Goal: Information Seeking & Learning: Learn about a topic

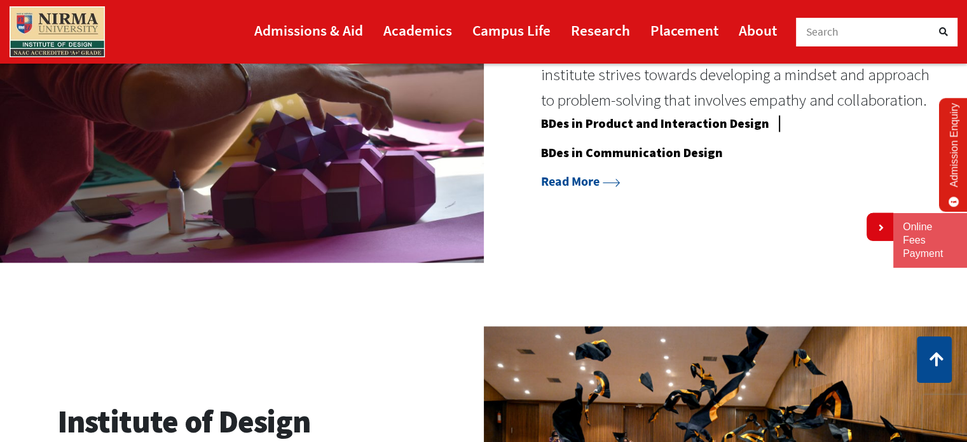
scroll to position [1195, 0]
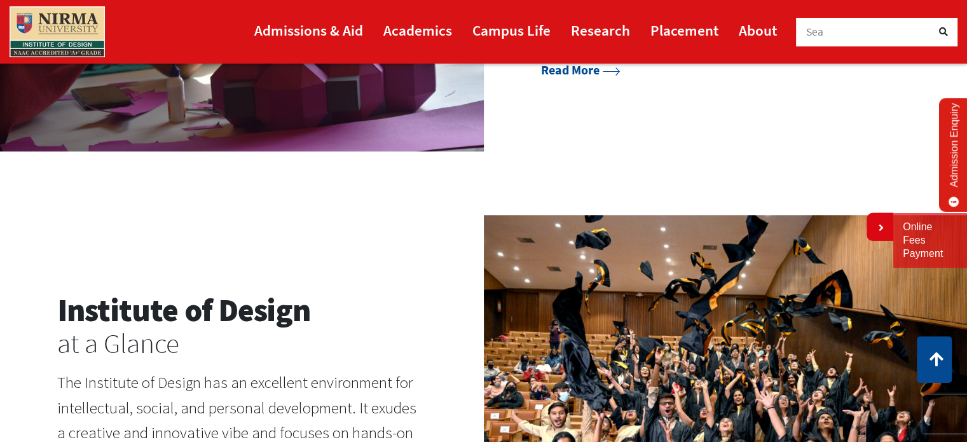
scroll to position [1343, 0]
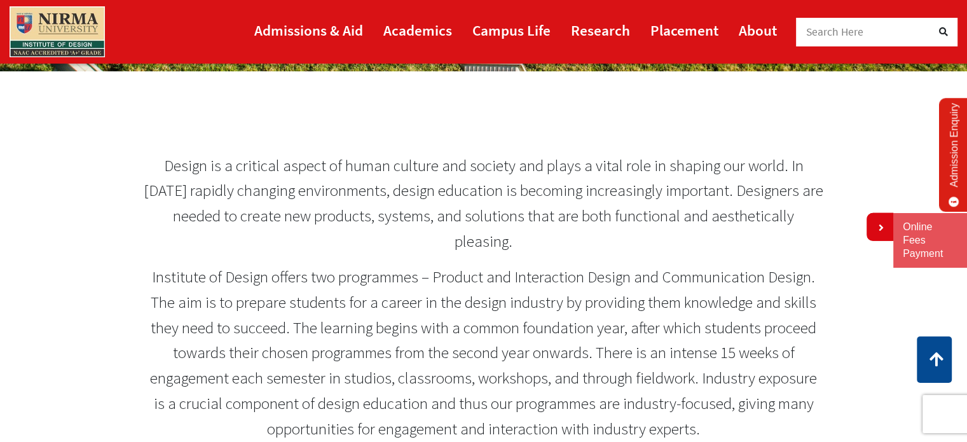
scroll to position [518, 0]
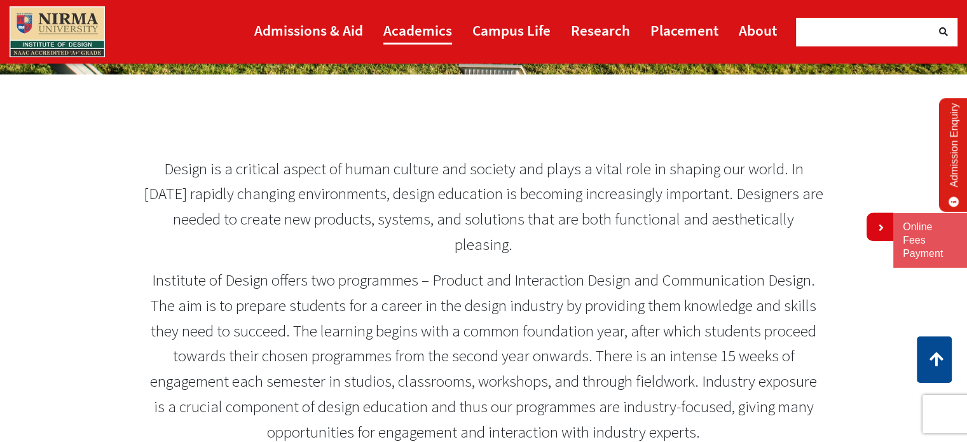
click at [440, 25] on link "Academics" at bounding box center [417, 30] width 69 height 29
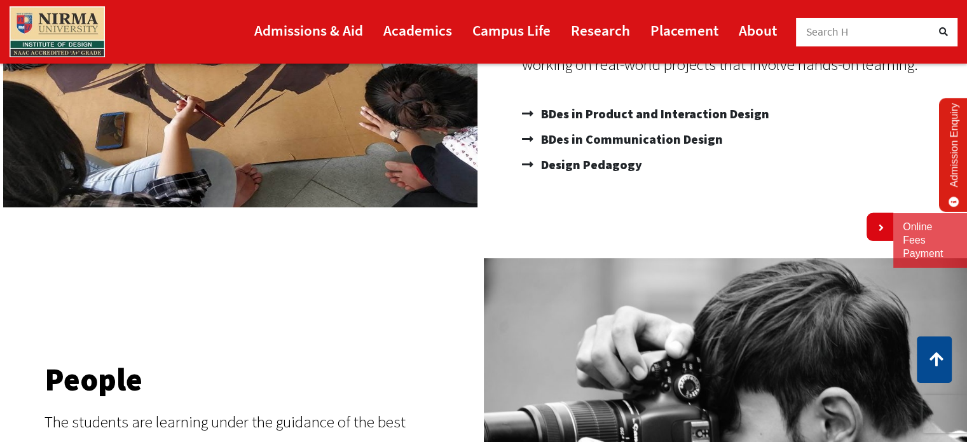
scroll to position [310, 0]
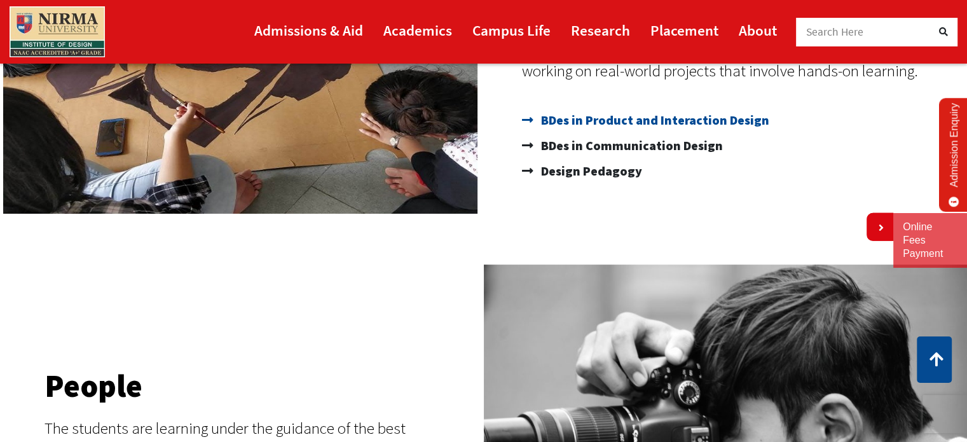
click at [743, 114] on span "BDes in Product and Interaction Design" at bounding box center [653, 119] width 231 height 25
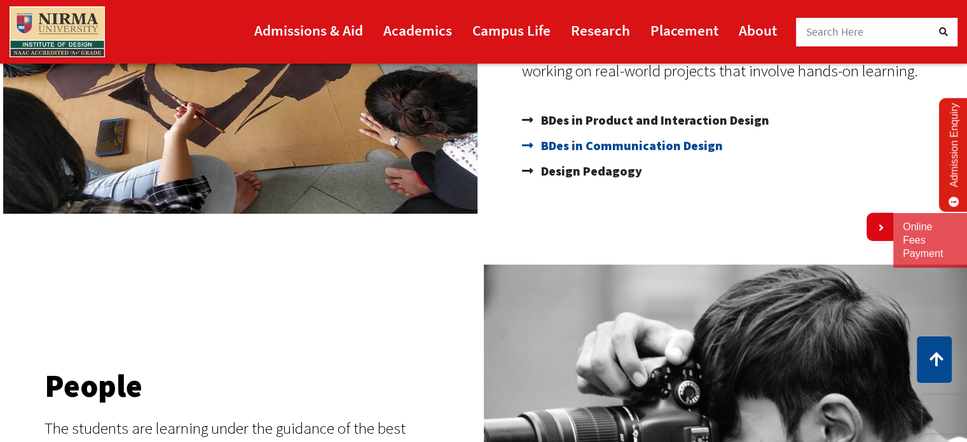
click at [615, 148] on span "BDes in Communication Design" at bounding box center [630, 145] width 185 height 25
click at [590, 177] on span "Design Pedagogy" at bounding box center [590, 170] width 104 height 25
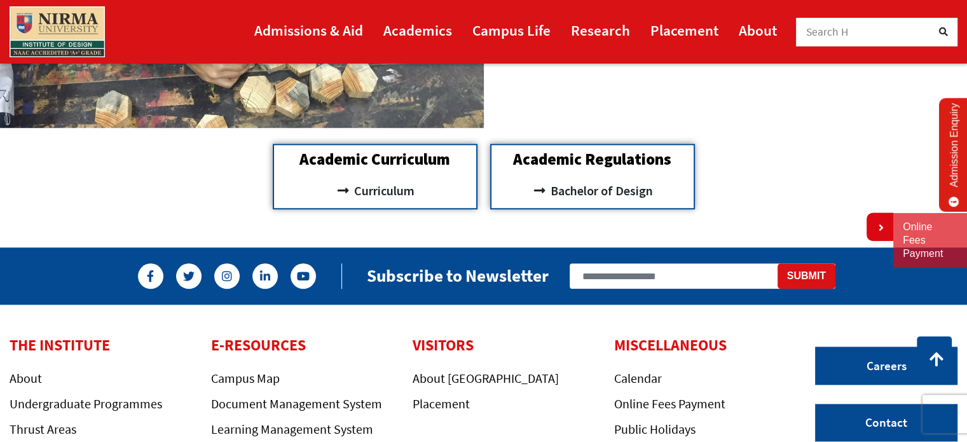
scroll to position [1251, 0]
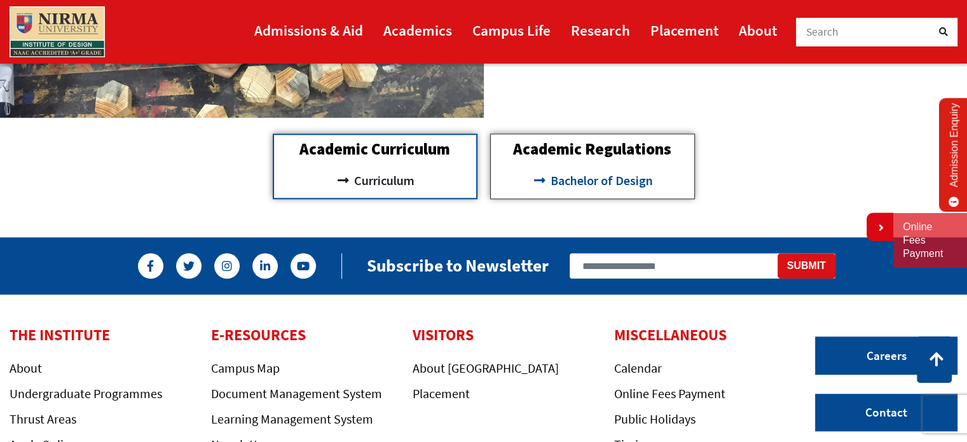
click at [575, 183] on span "Bachelor of Design" at bounding box center [600, 181] width 106 height 22
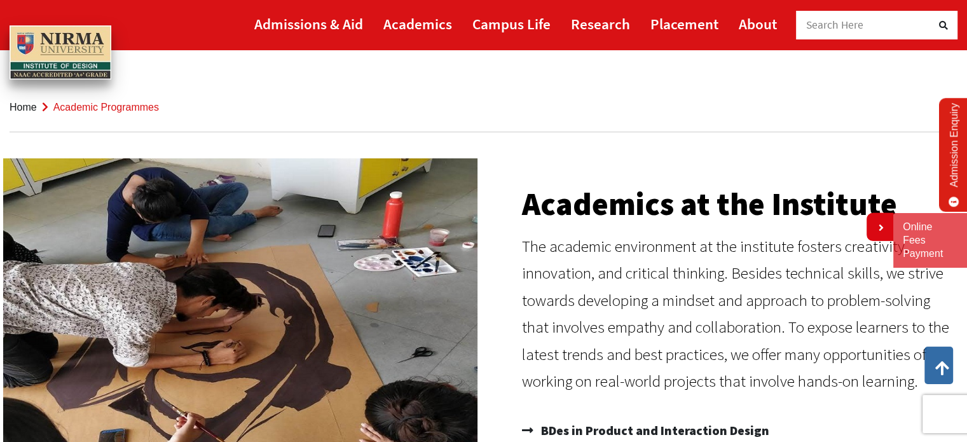
scroll to position [0, 0]
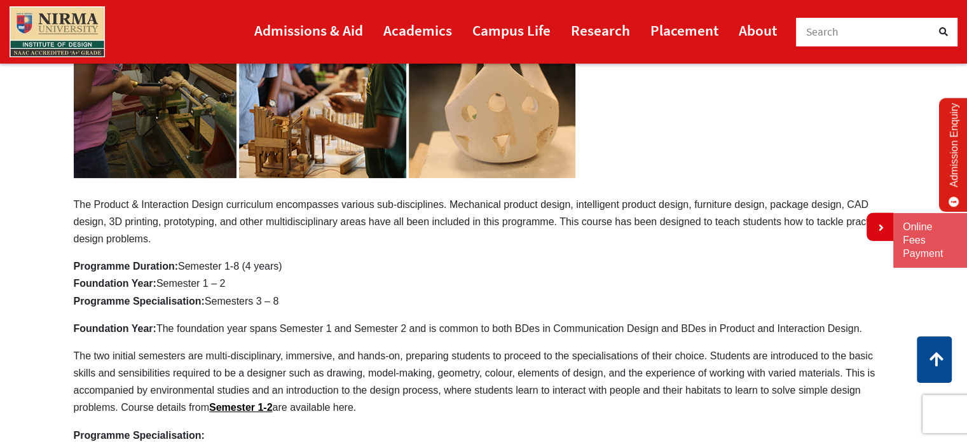
scroll to position [254, 0]
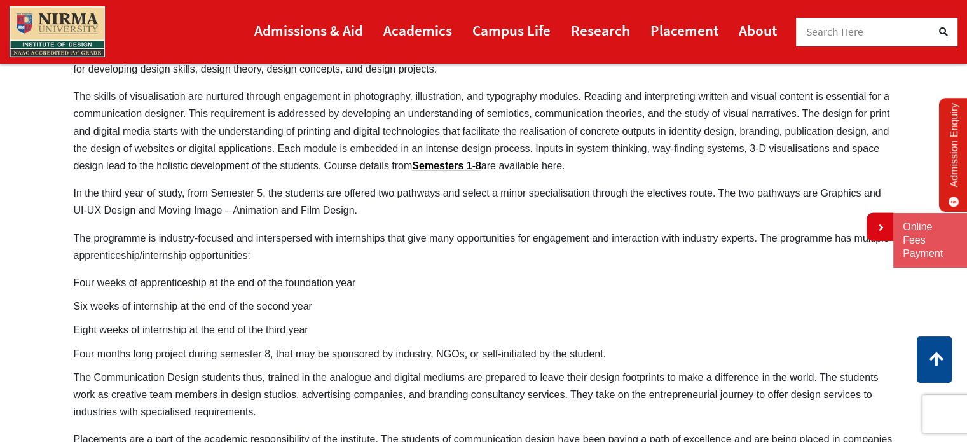
scroll to position [865, 0]
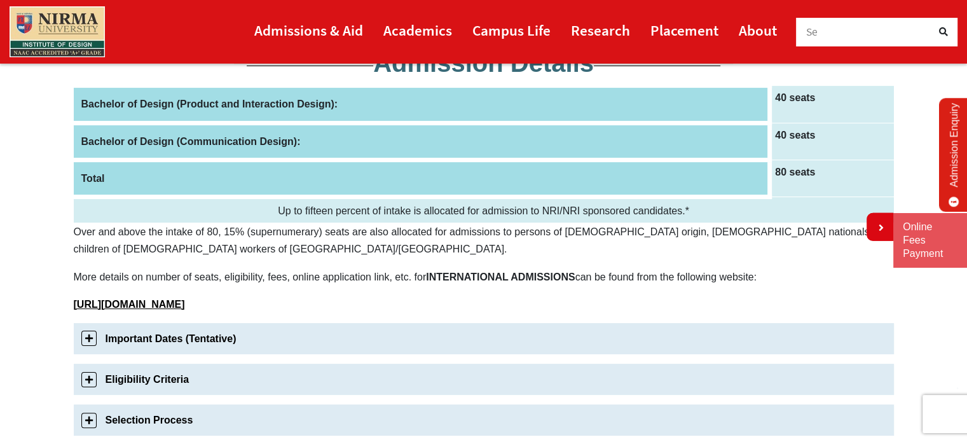
scroll to position [203, 0]
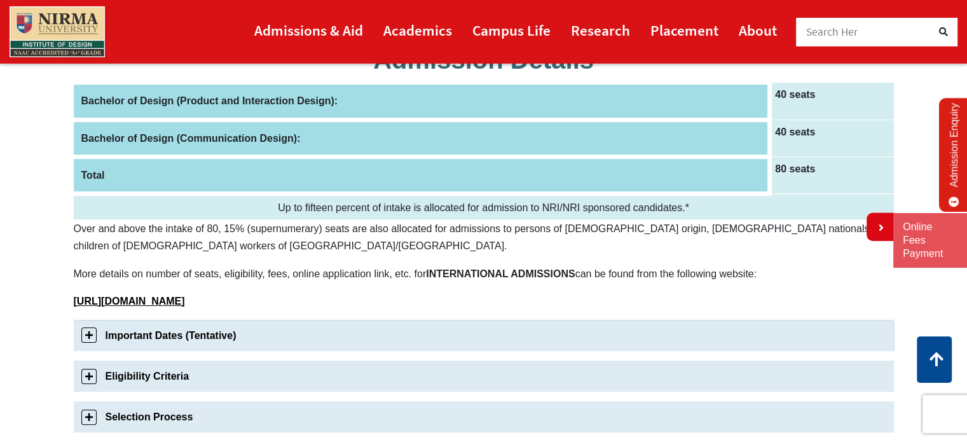
click at [89, 337] on link "Important Dates (Tentative)" at bounding box center [484, 335] width 820 height 31
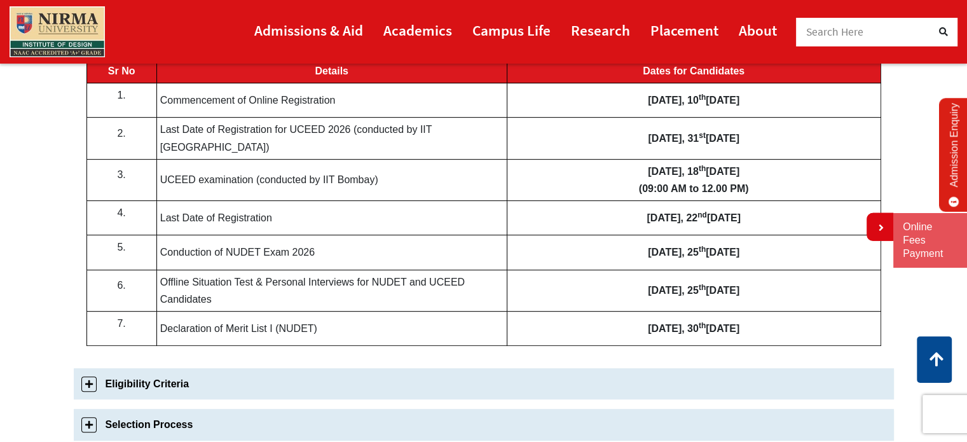
scroll to position [547, 0]
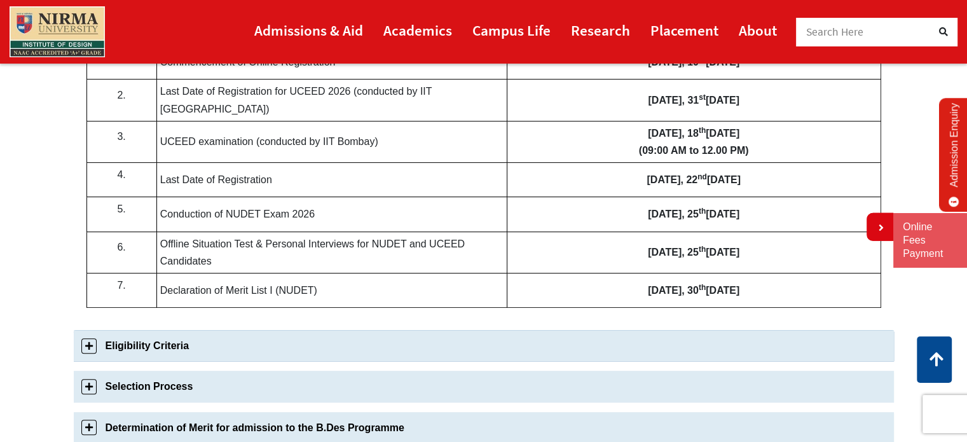
click at [89, 337] on link "Eligibility Criteria" at bounding box center [484, 345] width 820 height 31
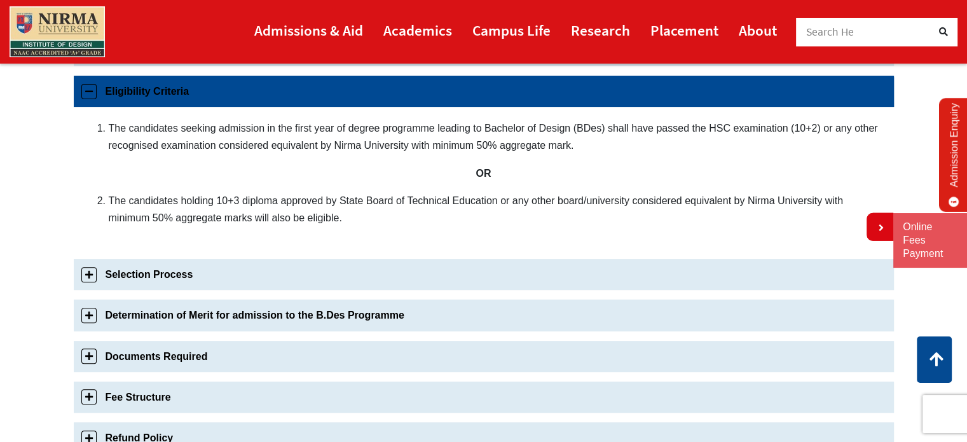
scroll to position [486, 0]
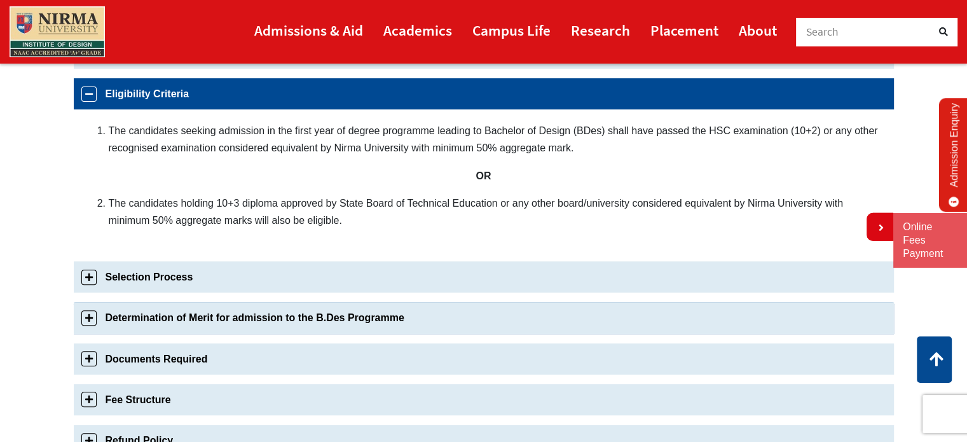
click at [86, 318] on link "Determination of Merit for admission to the B.Des Programme" at bounding box center [484, 317] width 820 height 31
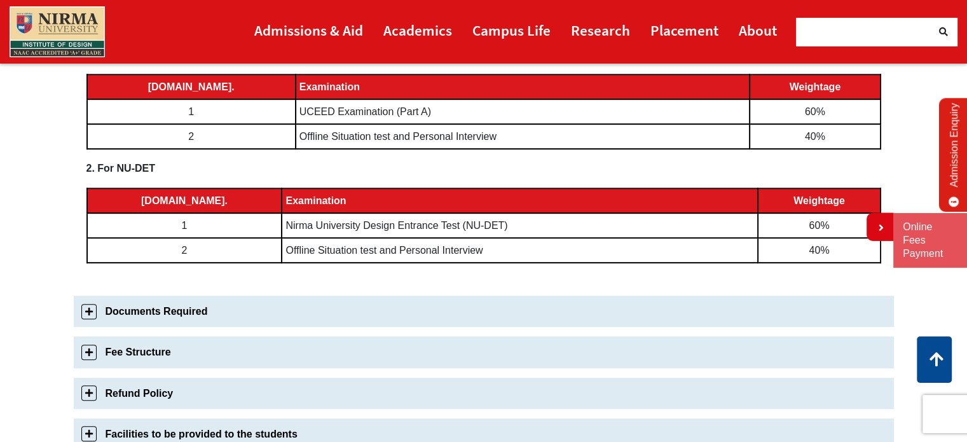
scroll to position [669, 0]
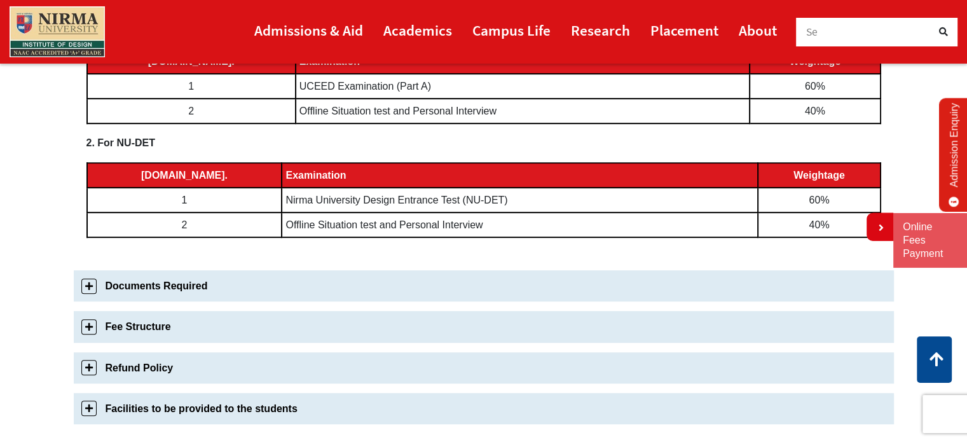
click at [86, 318] on link "Fee Structure" at bounding box center [484, 326] width 820 height 31
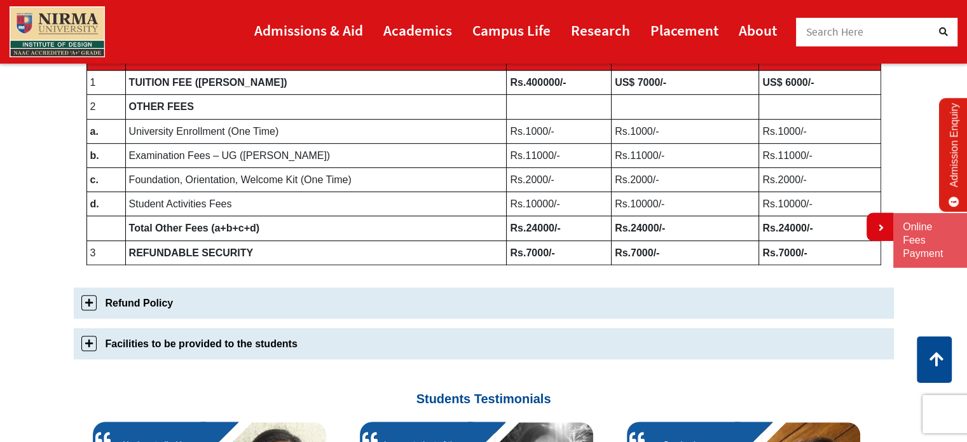
scroll to position [751, 0]
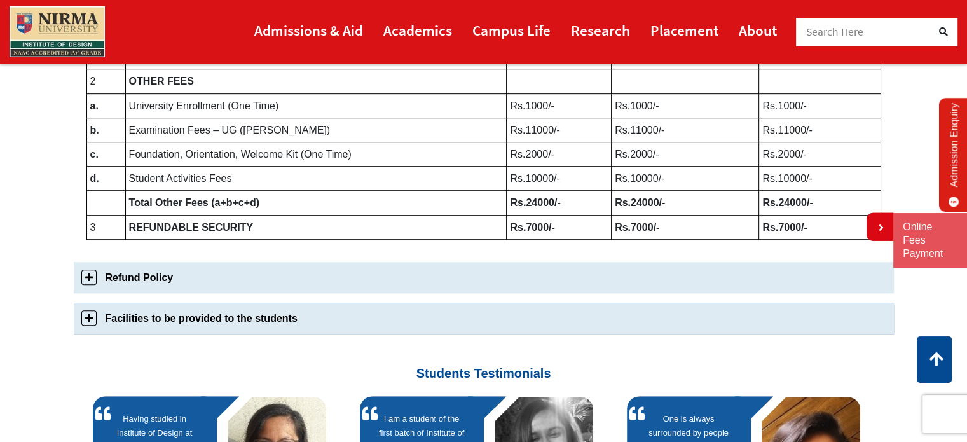
click at [86, 318] on link "Facilities to be provided to the students" at bounding box center [484, 318] width 820 height 31
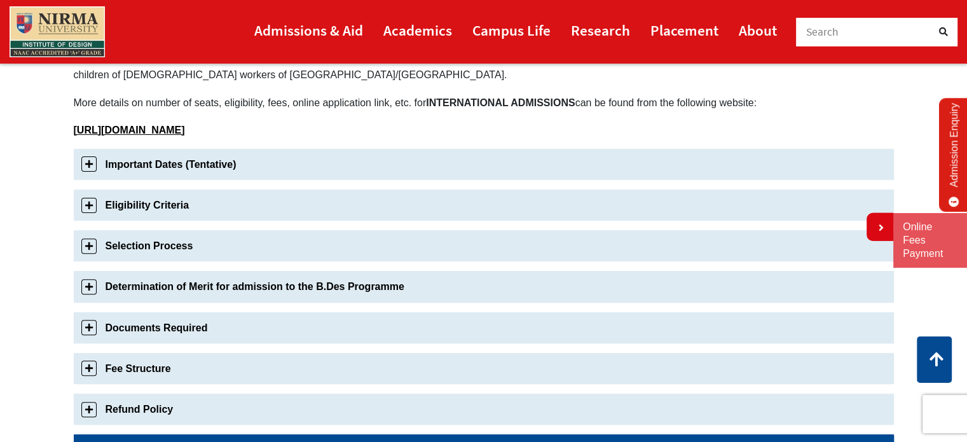
scroll to position [349, 0]
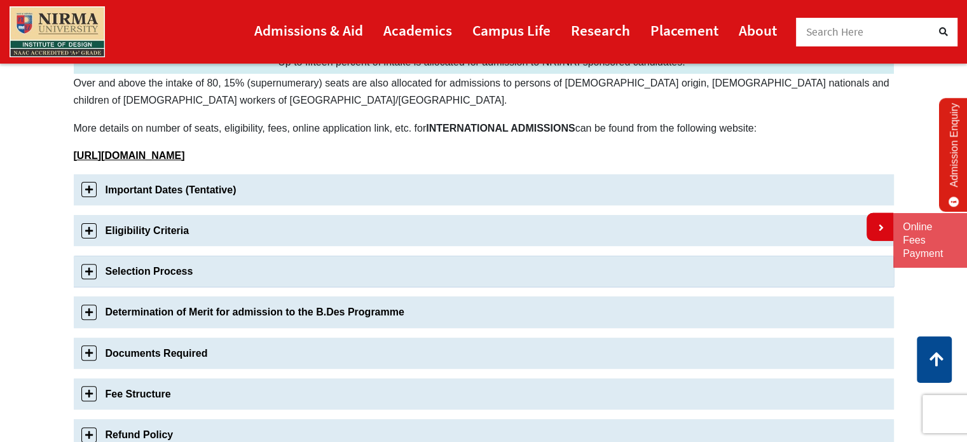
click at [95, 263] on link "Selection Process" at bounding box center [484, 271] width 820 height 31
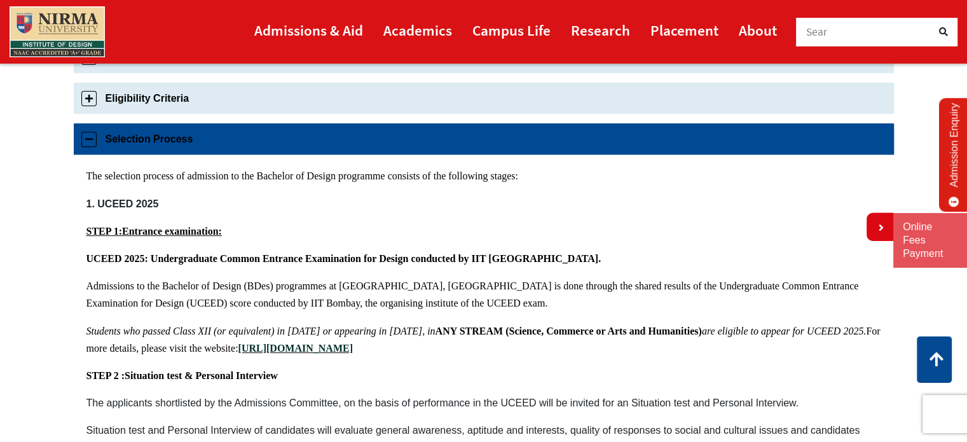
scroll to position [470, 0]
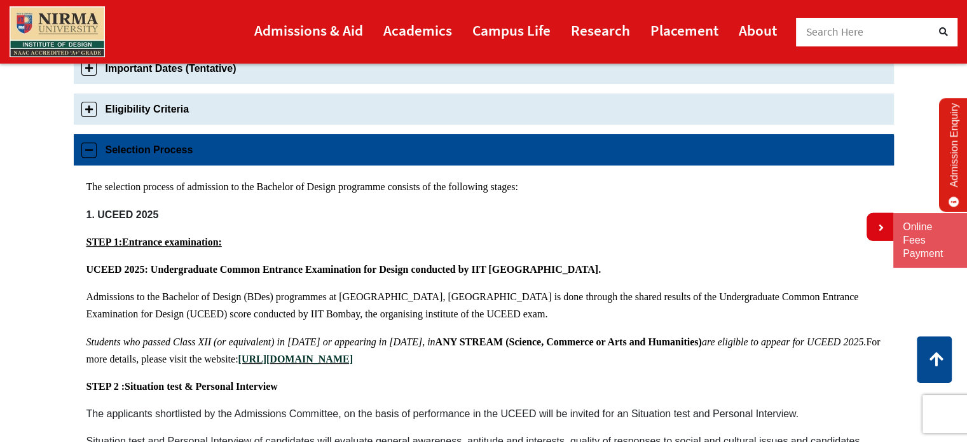
click at [84, 157] on link "Selection Process" at bounding box center [484, 149] width 820 height 31
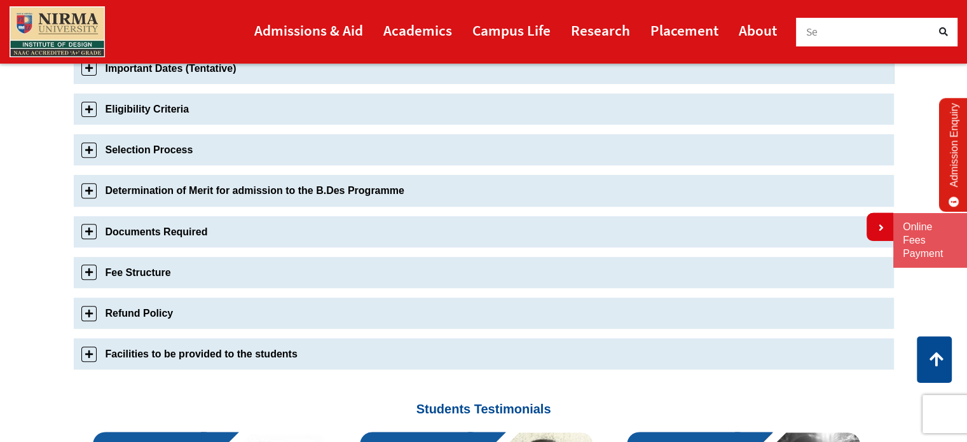
click at [88, 74] on link "Important Dates (Tentative)" at bounding box center [484, 68] width 820 height 31
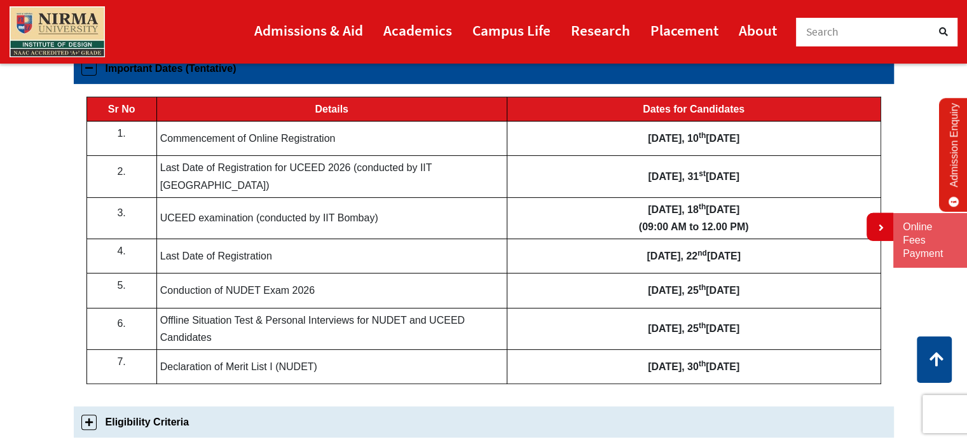
scroll to position [445, 0]
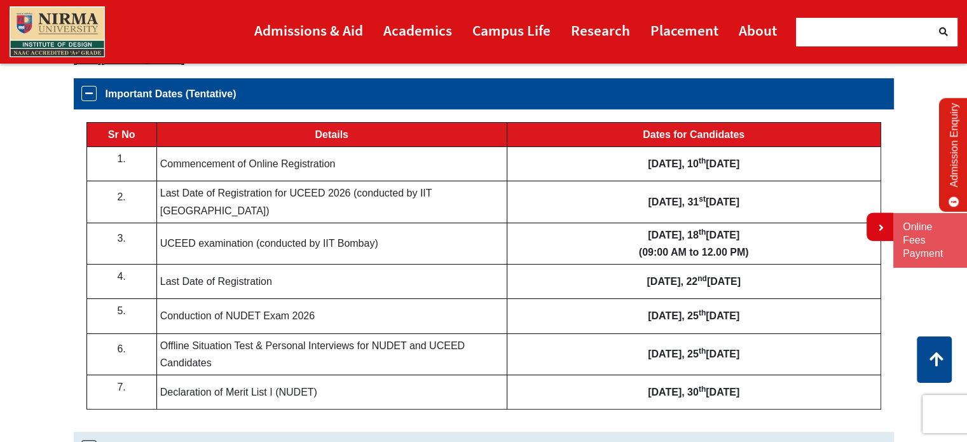
drag, startPoint x: 226, startPoint y: 306, endPoint x: 322, endPoint y: 308, distance: 96.6
click at [322, 308] on td "Conduction of NUDET Exam 2026" at bounding box center [331, 316] width 350 height 34
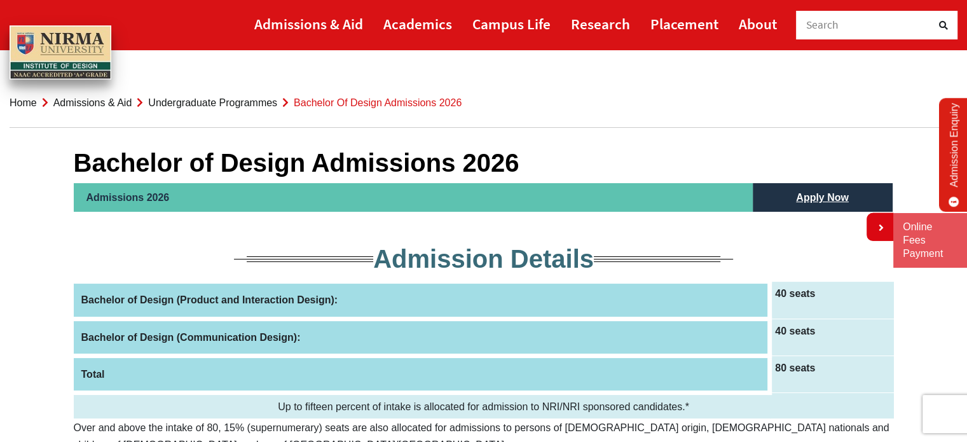
scroll to position [0, 0]
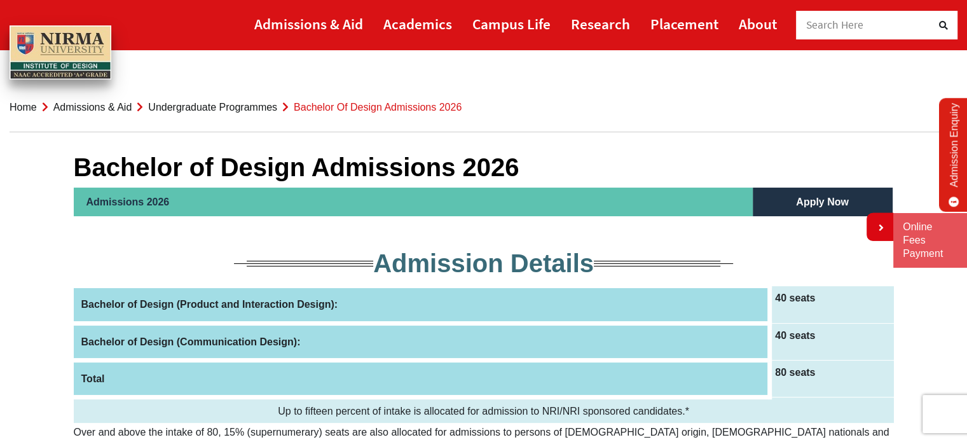
click at [835, 200] on link "Apply Now" at bounding box center [822, 202] width 78 height 29
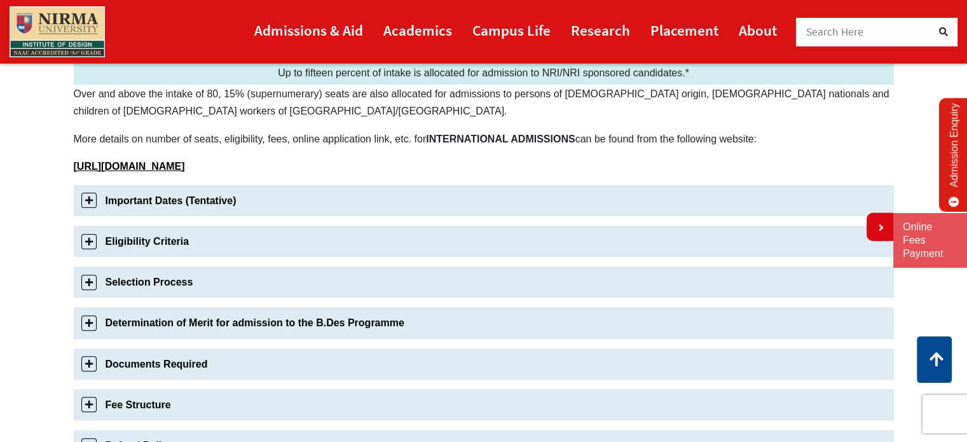
scroll to position [369, 0]
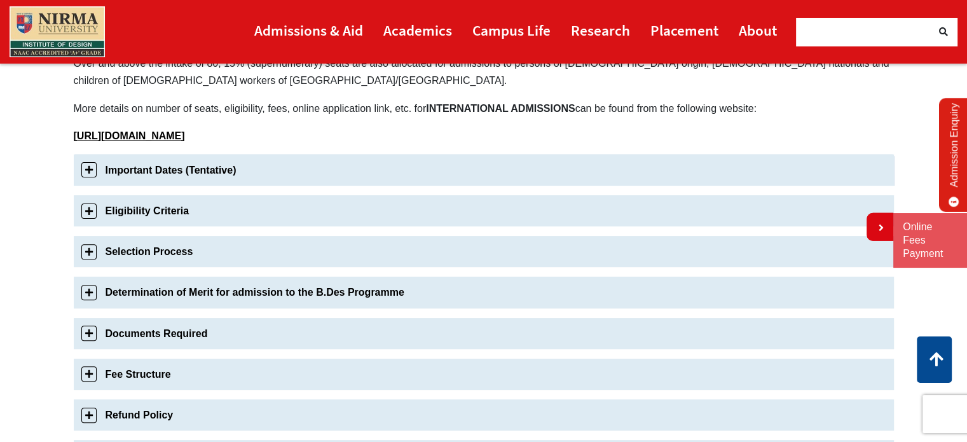
click at [89, 170] on link "Important Dates (Tentative)" at bounding box center [484, 169] width 820 height 31
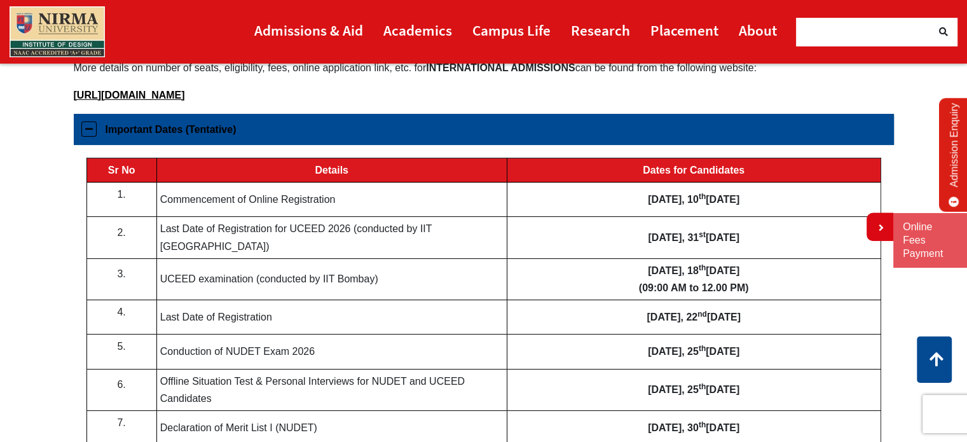
scroll to position [435, 0]
